Goal: Go to known website: Access a specific website the user already knows

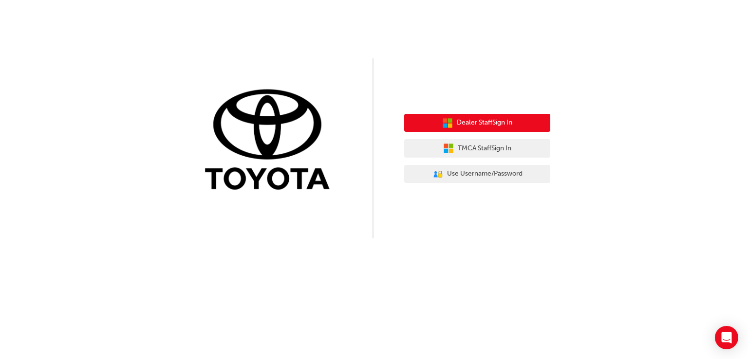
click at [435, 118] on button "Dealer Staff Sign In" at bounding box center [477, 123] width 146 height 19
